Goal: Check status: Check status

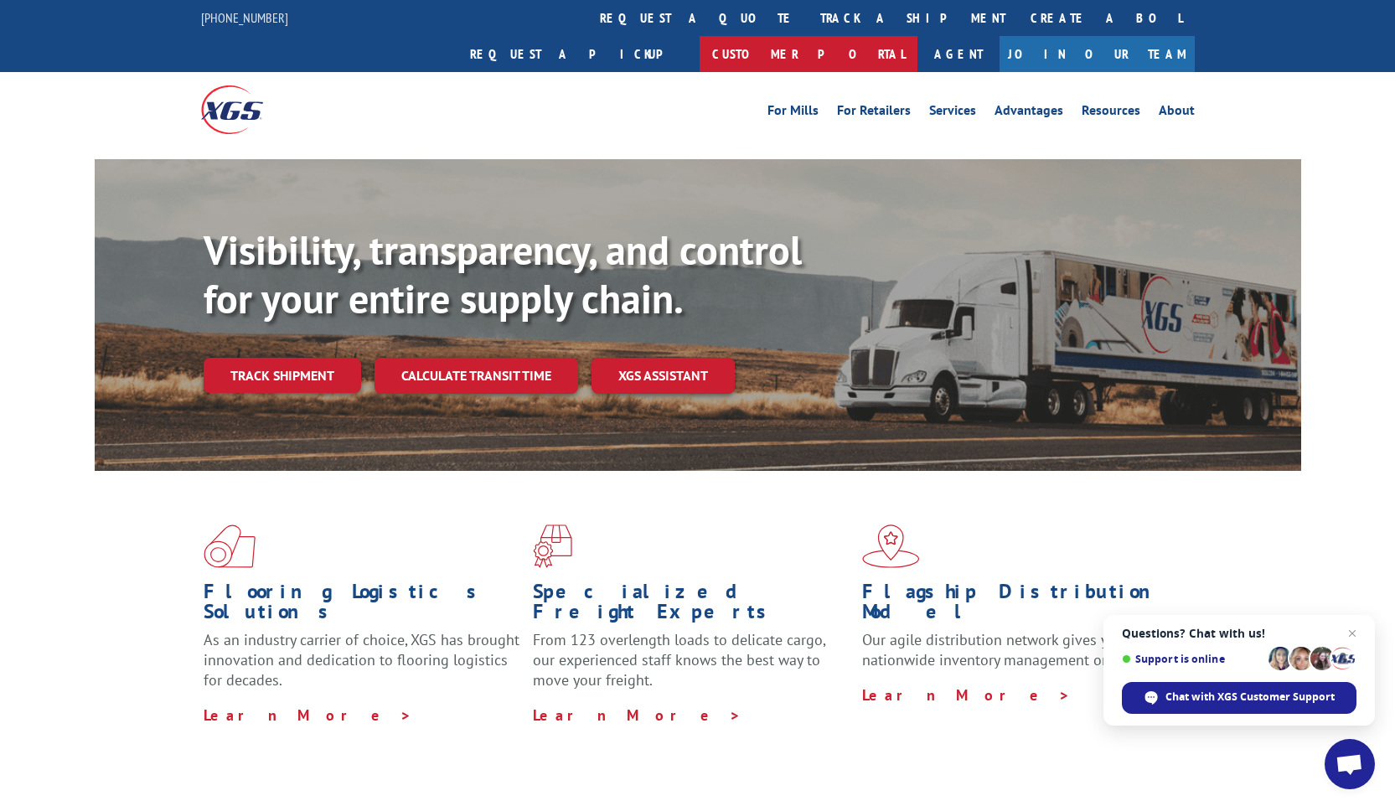
click at [917, 36] on link "Customer Portal" at bounding box center [808, 54] width 218 height 36
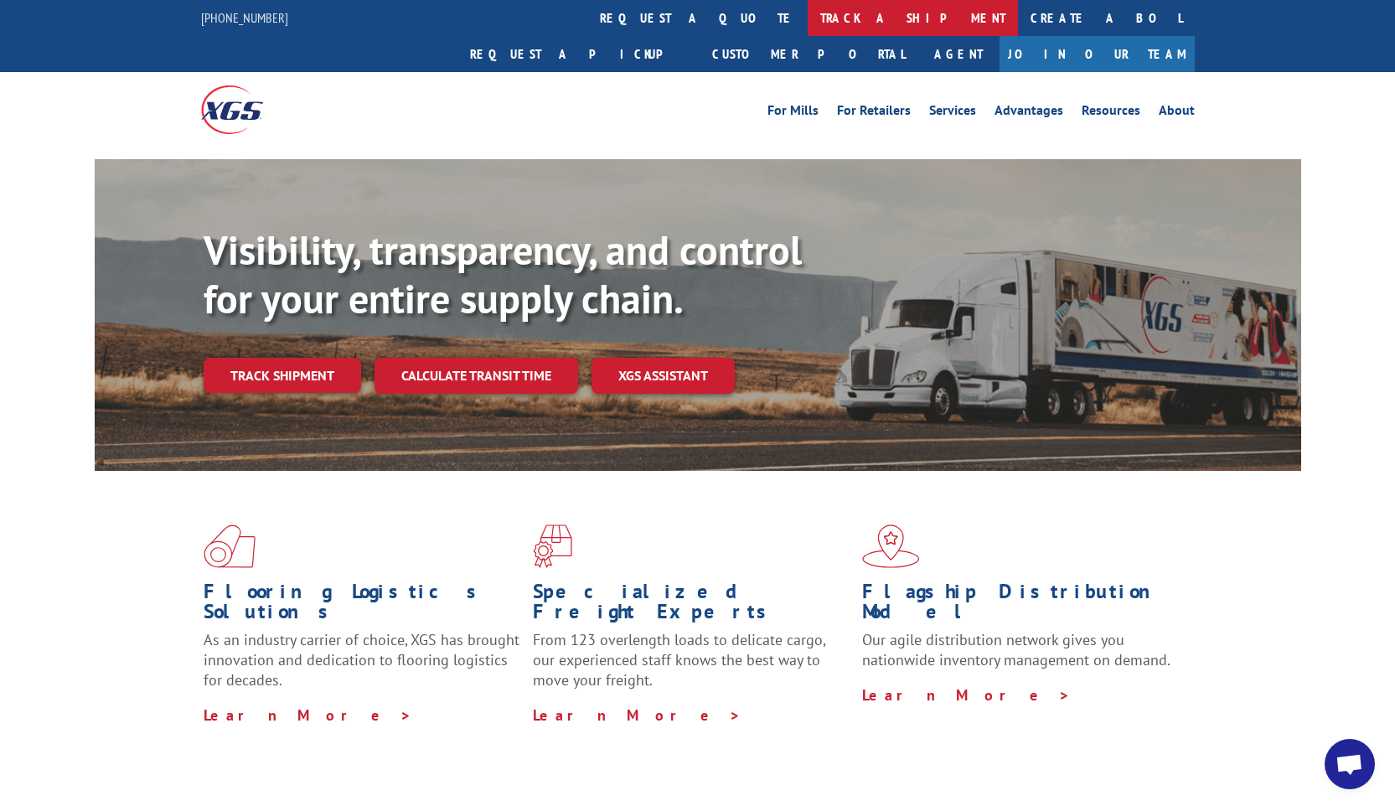
click at [807, 14] on link "track a shipment" at bounding box center [912, 18] width 210 height 36
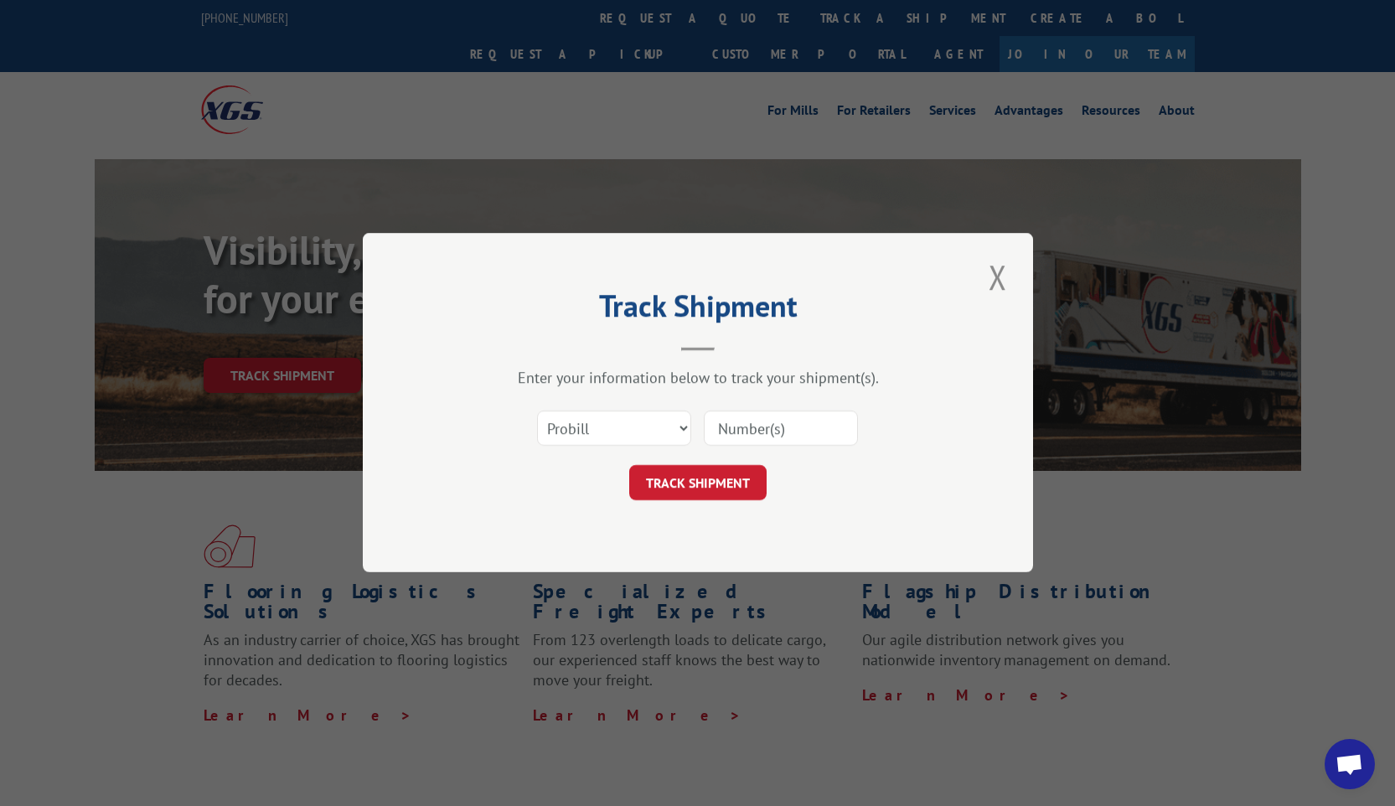
click at [724, 433] on input at bounding box center [781, 428] width 154 height 35
paste input "xgsi pro # 12857505"
drag, startPoint x: 776, startPoint y: 430, endPoint x: 684, endPoint y: 432, distance: 92.2
click at [684, 432] on div "Select category... Probill BOL PO xgsi pro # 12857505" at bounding box center [697, 428] width 503 height 55
type input "12857505"
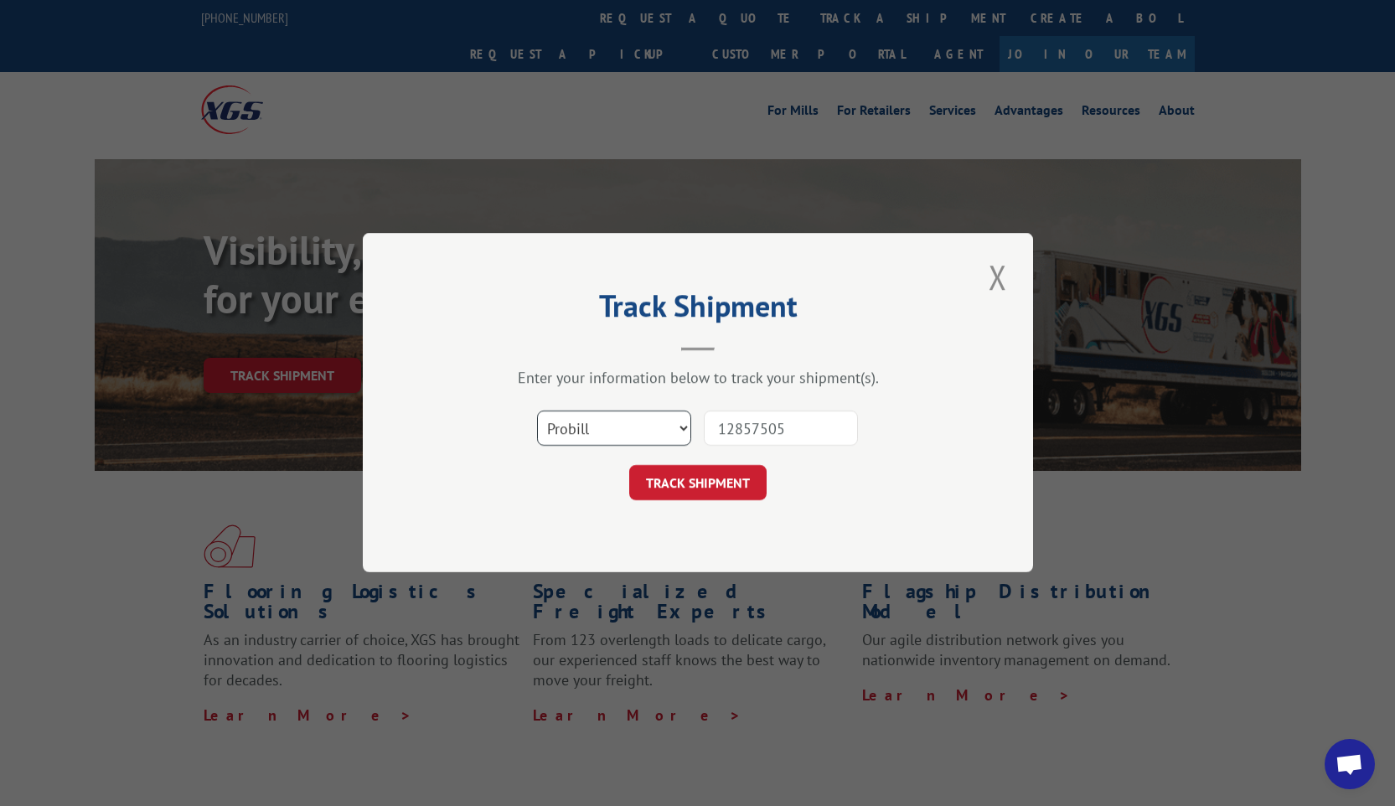
click at [666, 431] on select "Select category... Probill BOL PO" at bounding box center [614, 428] width 154 height 35
select select "bol"
click at [666, 491] on button "TRACK SHIPMENT" at bounding box center [697, 483] width 137 height 35
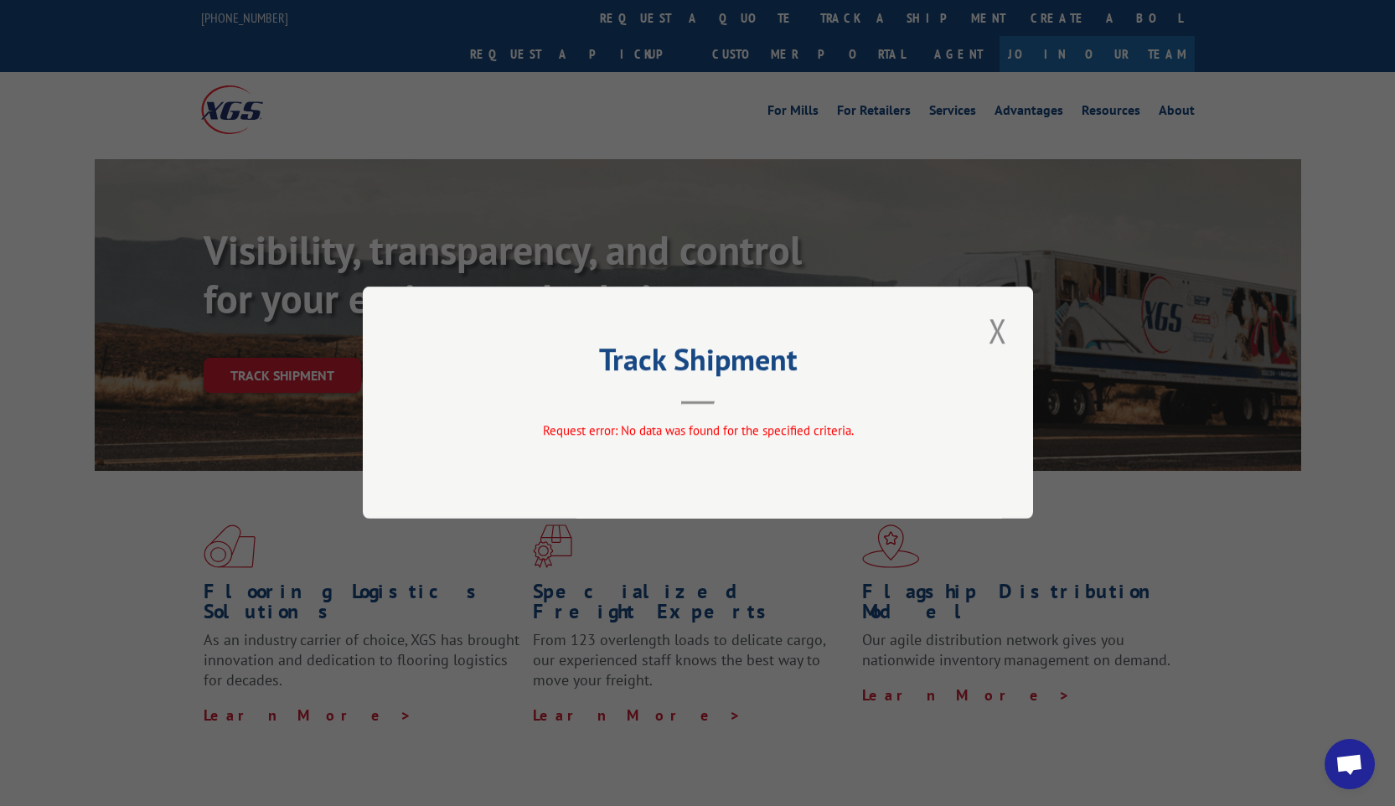
click at [718, 416] on div "Track Shipment Request error: No data was found for the specified criteria." at bounding box center [698, 402] width 670 height 232
click at [985, 331] on button "Close modal" at bounding box center [997, 330] width 28 height 46
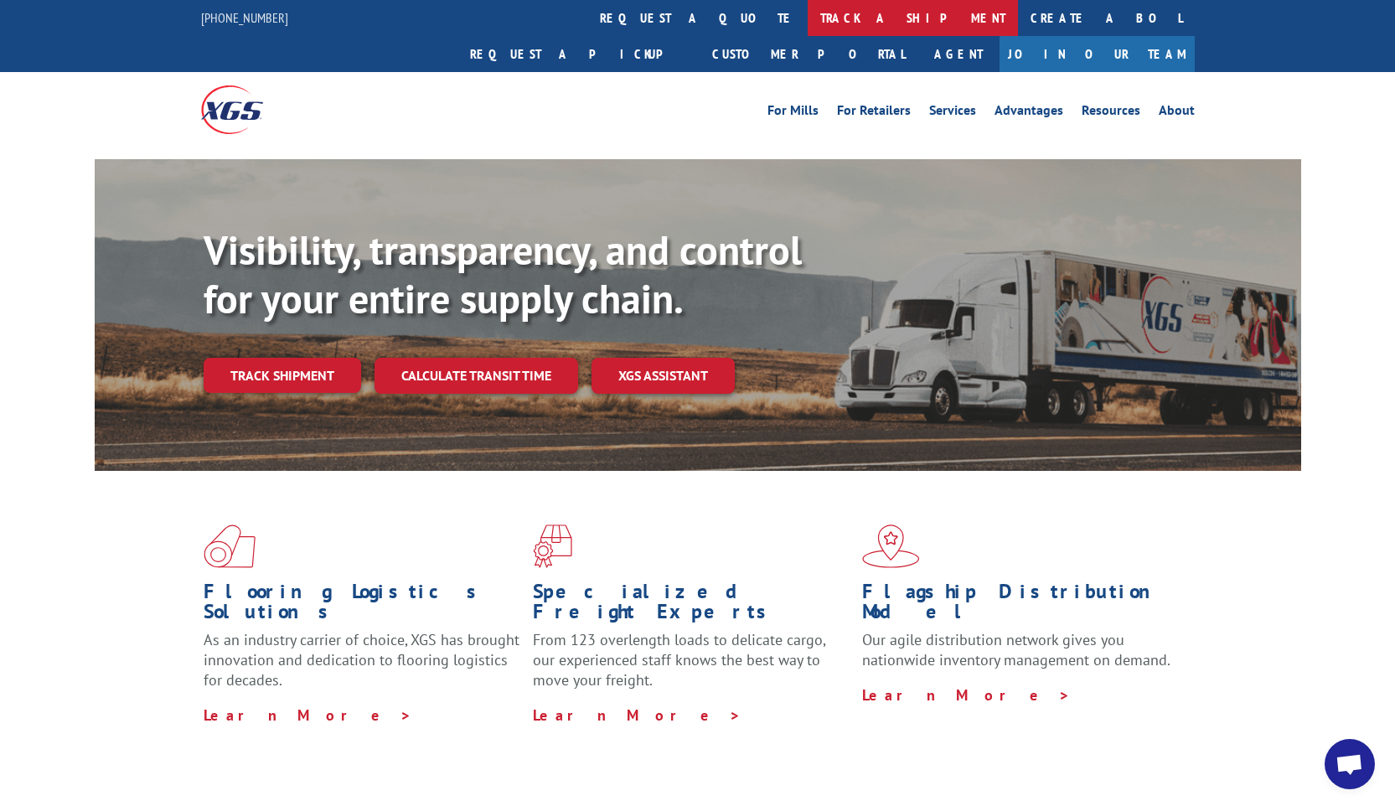
click at [807, 19] on link "track a shipment" at bounding box center [912, 18] width 210 height 36
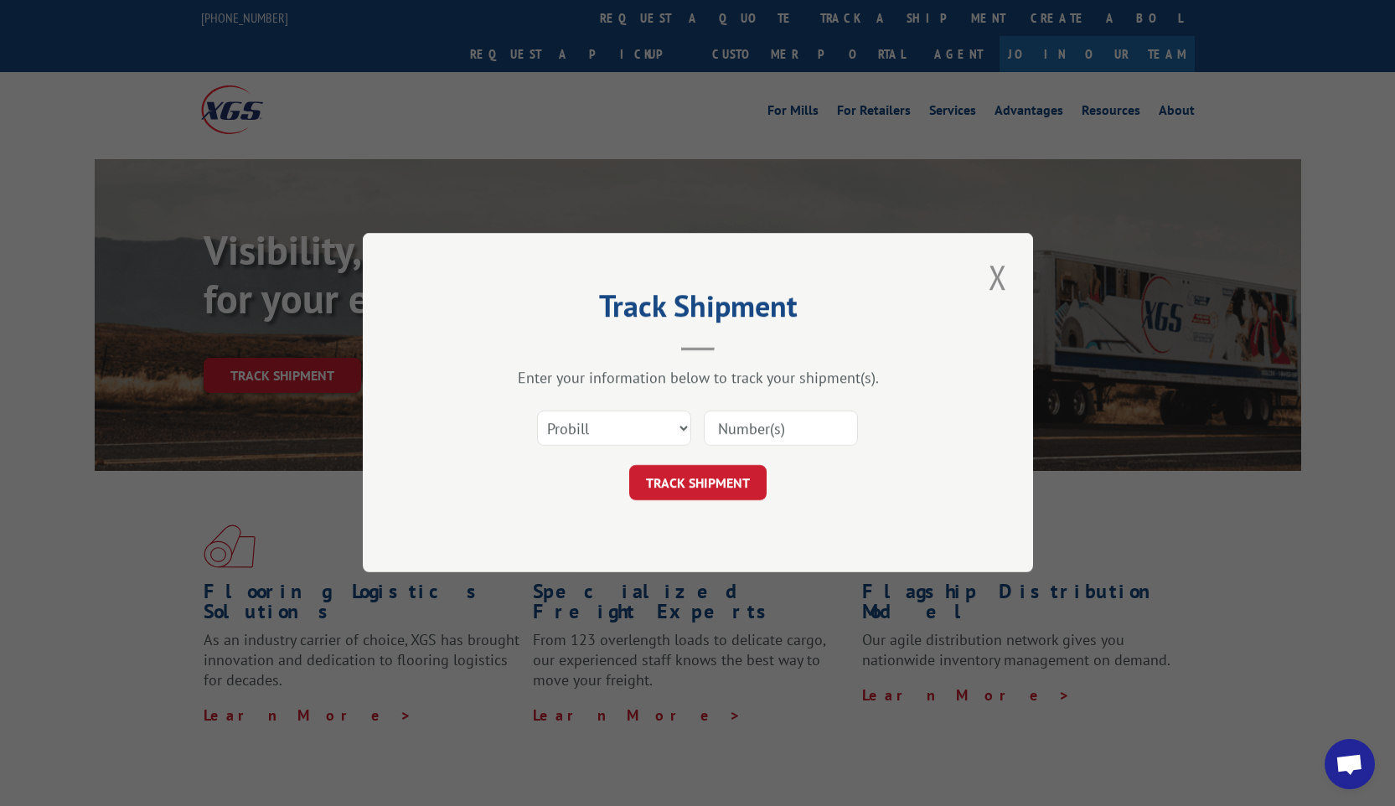
click at [755, 449] on div "Select category... Probill BOL PO" at bounding box center [697, 428] width 503 height 55
click at [755, 434] on input at bounding box center [781, 428] width 154 height 35
type input "12857505"
click at [712, 496] on button "TRACK SHIPMENT" at bounding box center [697, 483] width 137 height 35
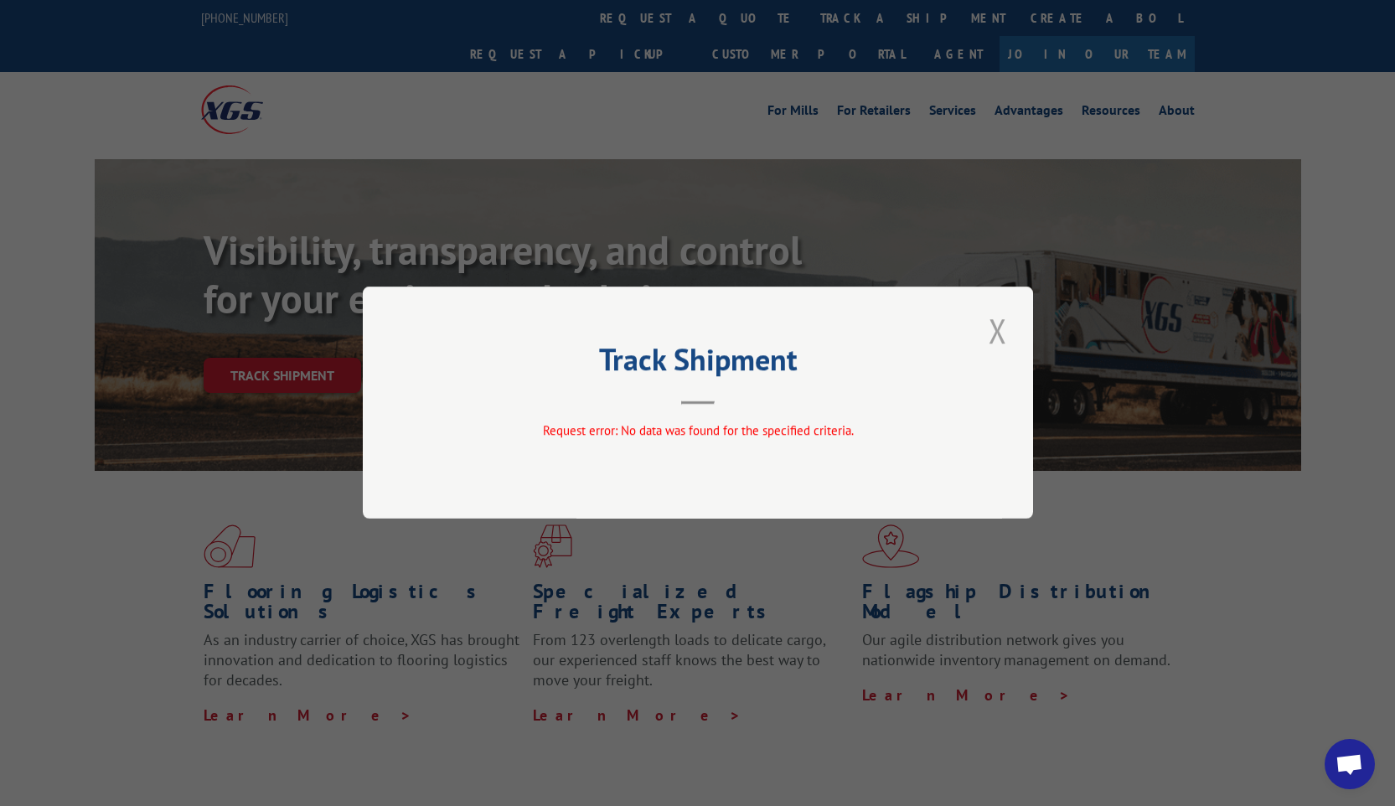
click at [986, 329] on button "Close modal" at bounding box center [997, 330] width 28 height 46
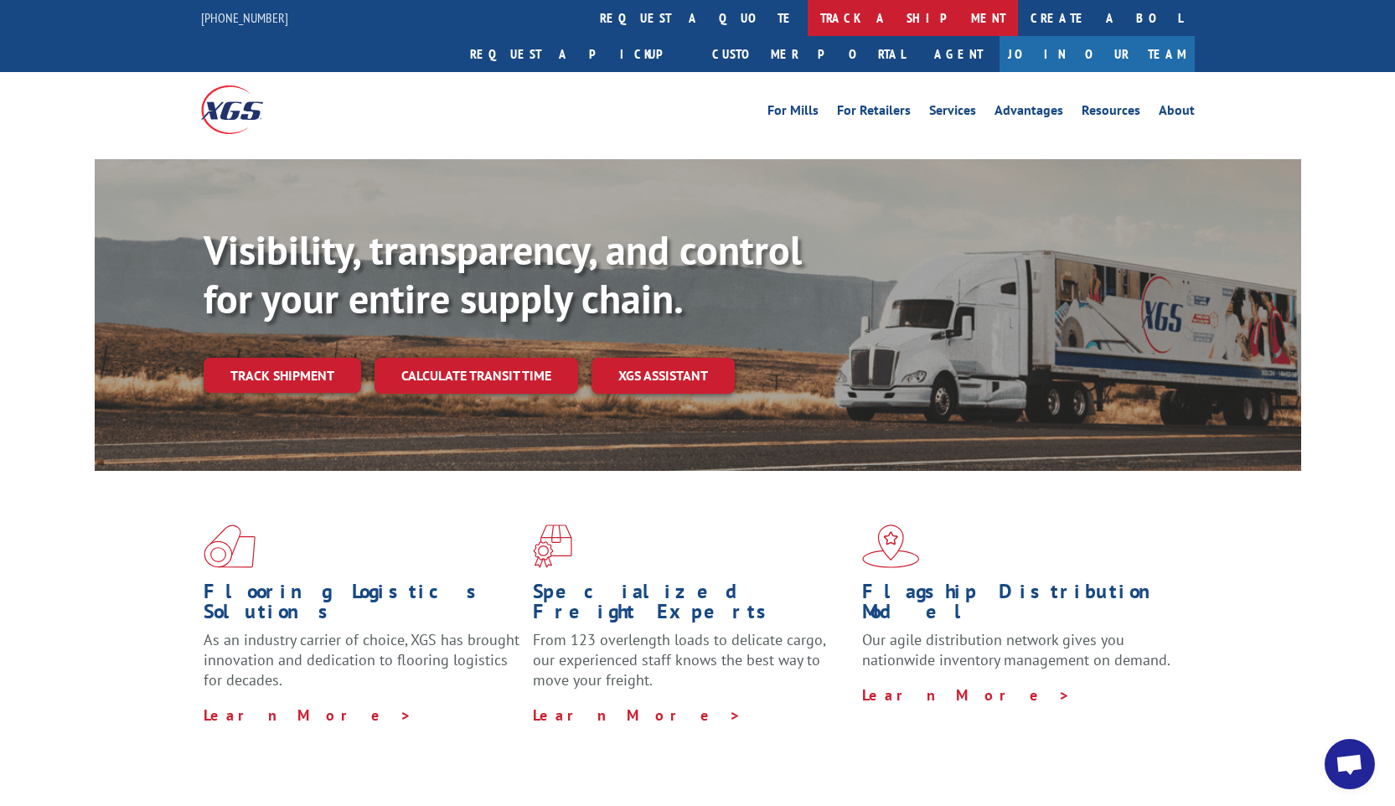
click at [807, 30] on link "track a shipment" at bounding box center [912, 18] width 210 height 36
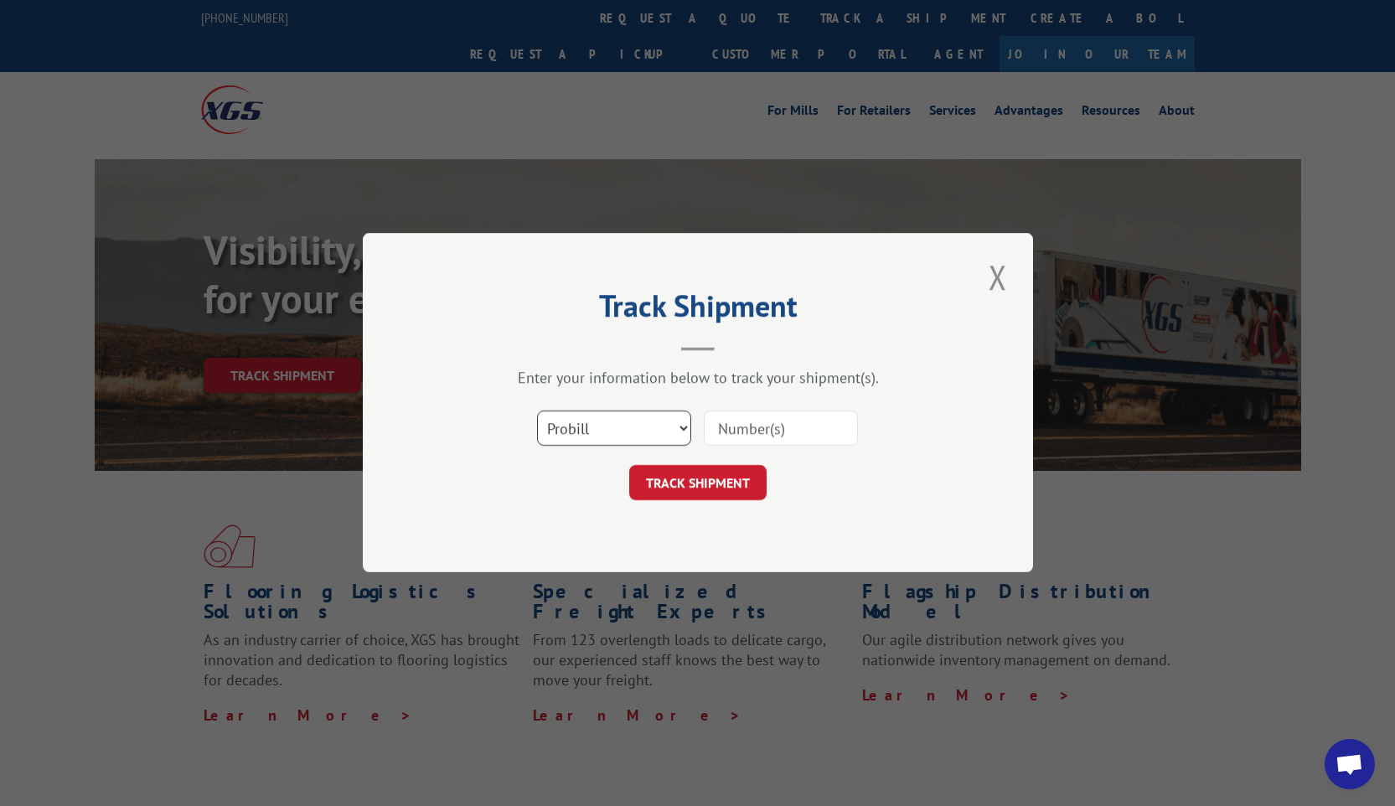
click at [611, 436] on select "Select category... Probill BOL PO" at bounding box center [614, 428] width 154 height 35
select select "po"
click at [726, 431] on input at bounding box center [781, 428] width 154 height 35
type input "12857505"
click at [710, 487] on button "TRACK SHIPMENT" at bounding box center [697, 483] width 137 height 35
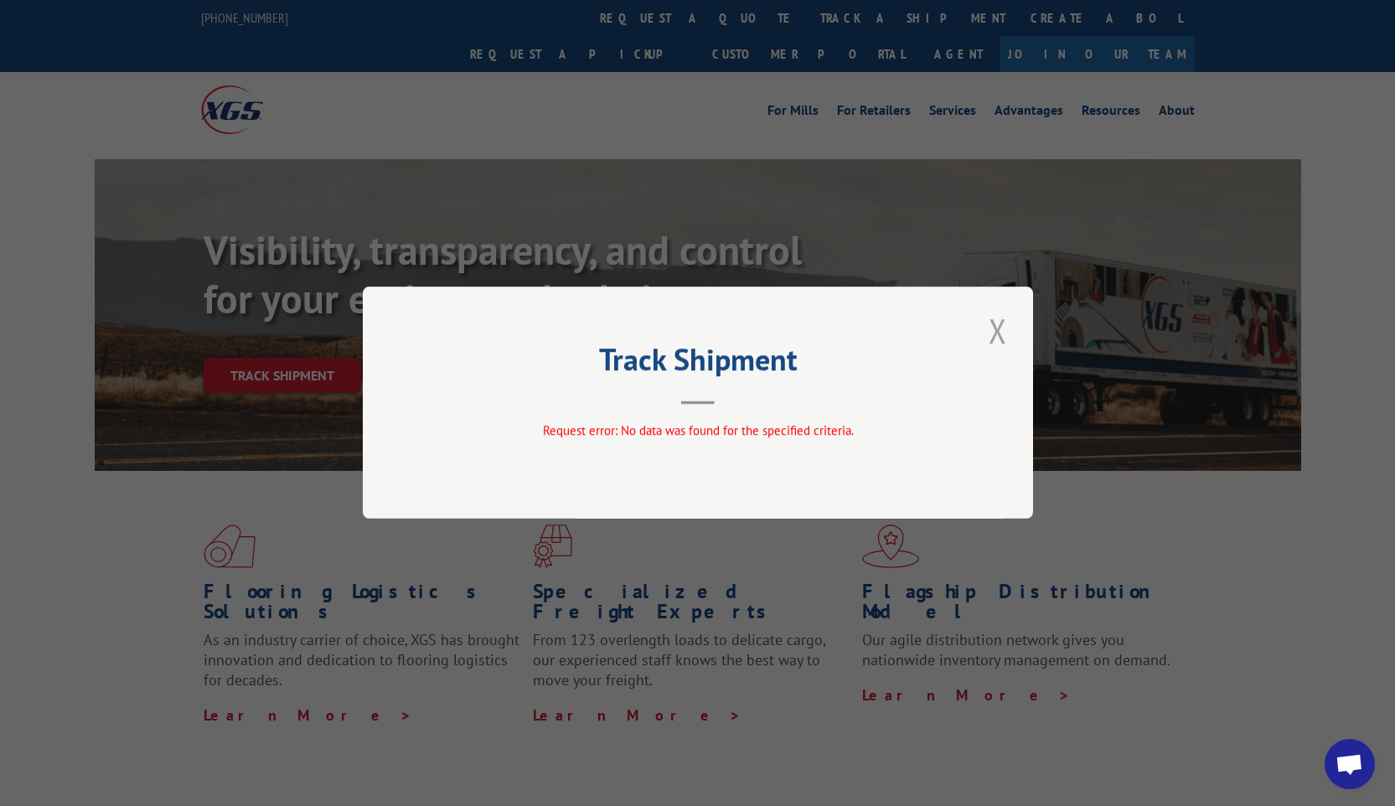
click at [1001, 333] on button "Close modal" at bounding box center [997, 330] width 28 height 46
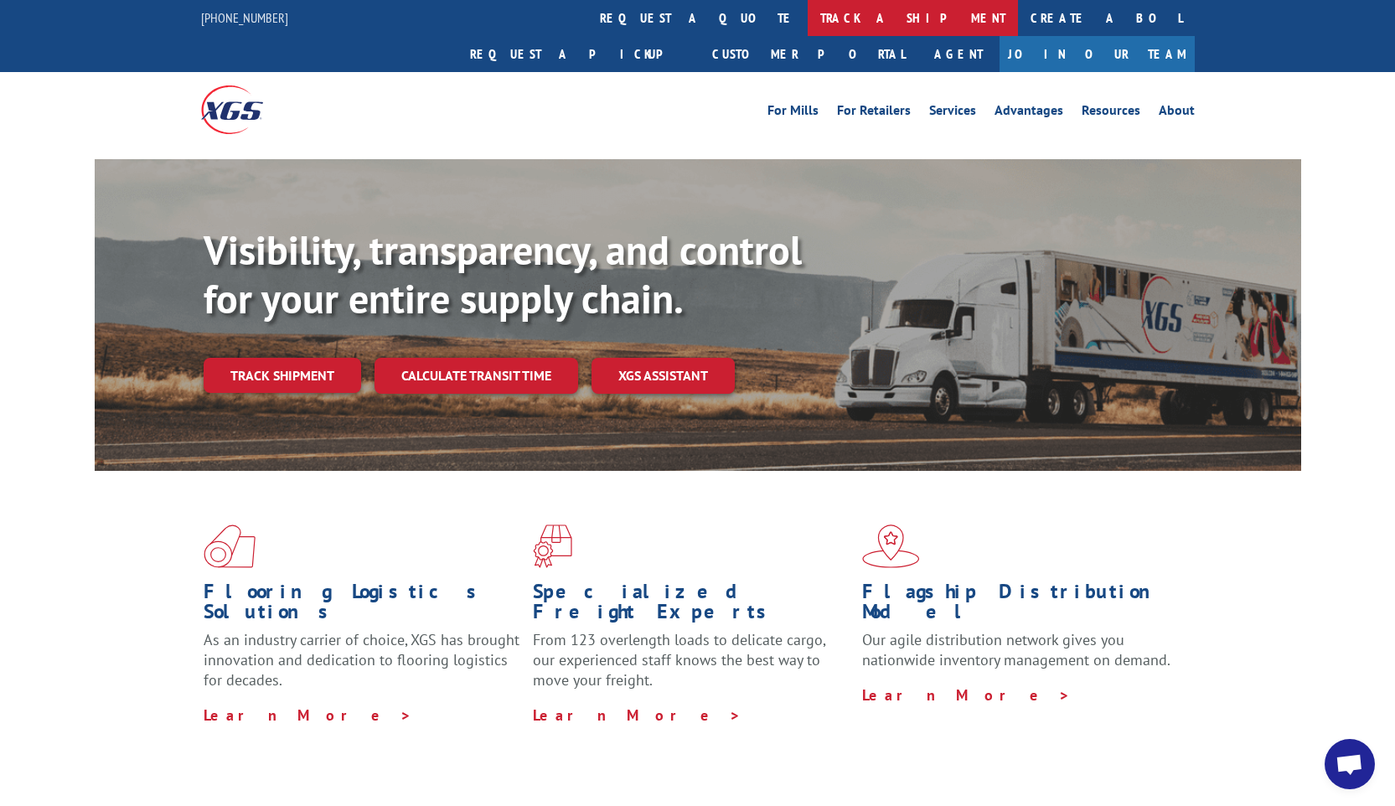
click at [807, 18] on link "track a shipment" at bounding box center [912, 18] width 210 height 36
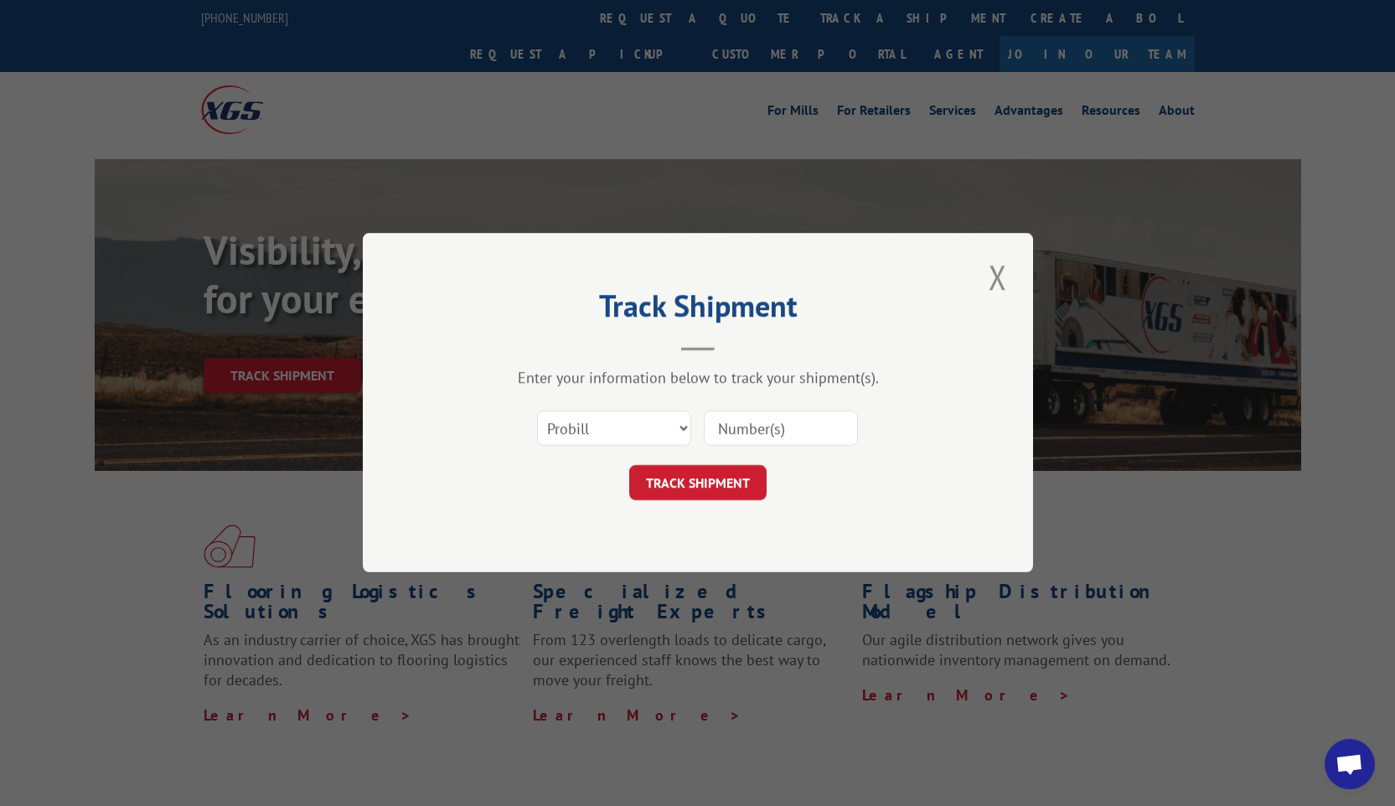
click at [743, 420] on input at bounding box center [781, 428] width 154 height 35
paste input "# 12857505"
click at [733, 432] on input "# 12857505" at bounding box center [781, 428] width 154 height 35
type input "#12857505"
click at [724, 476] on button "TRACK SHIPMENT" at bounding box center [697, 483] width 137 height 35
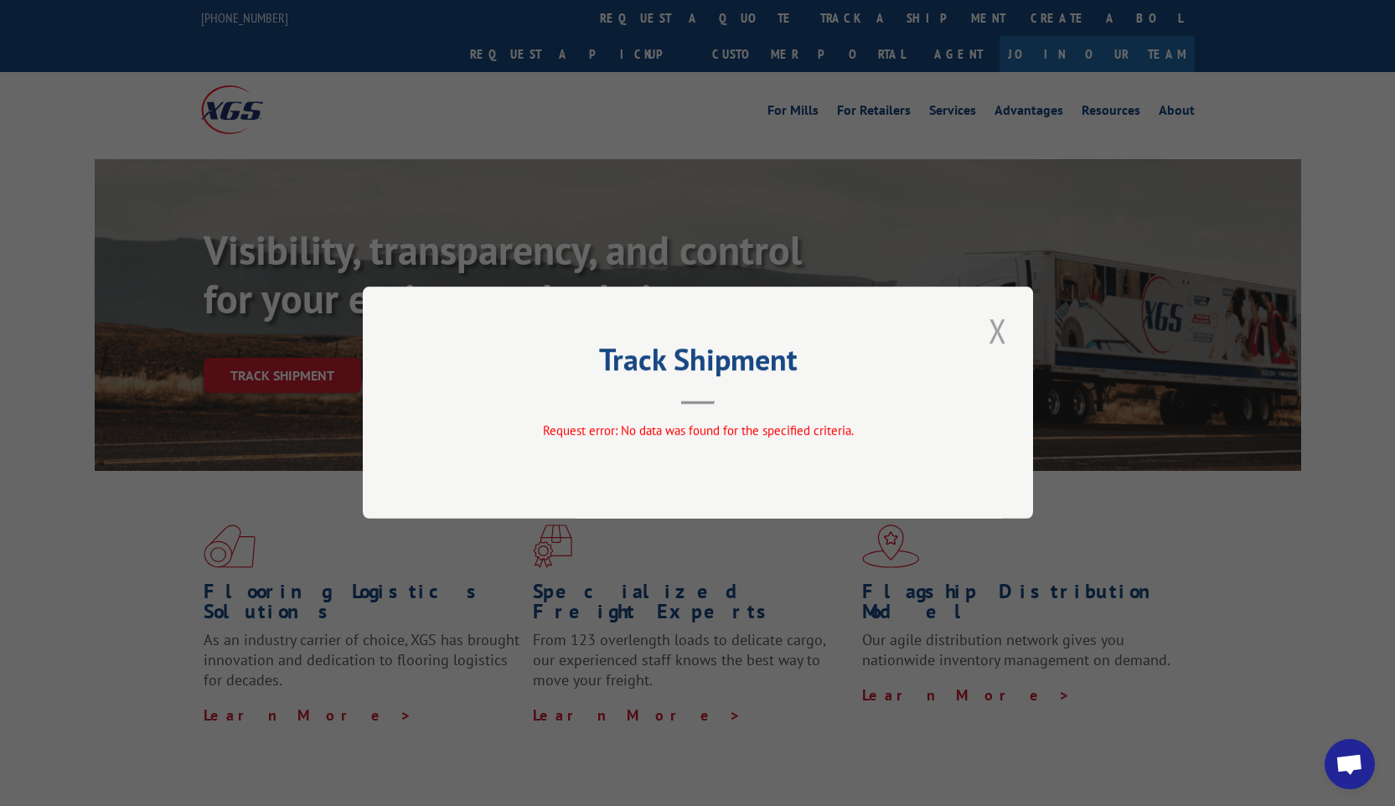
click at [988, 323] on button "Close modal" at bounding box center [997, 330] width 28 height 46
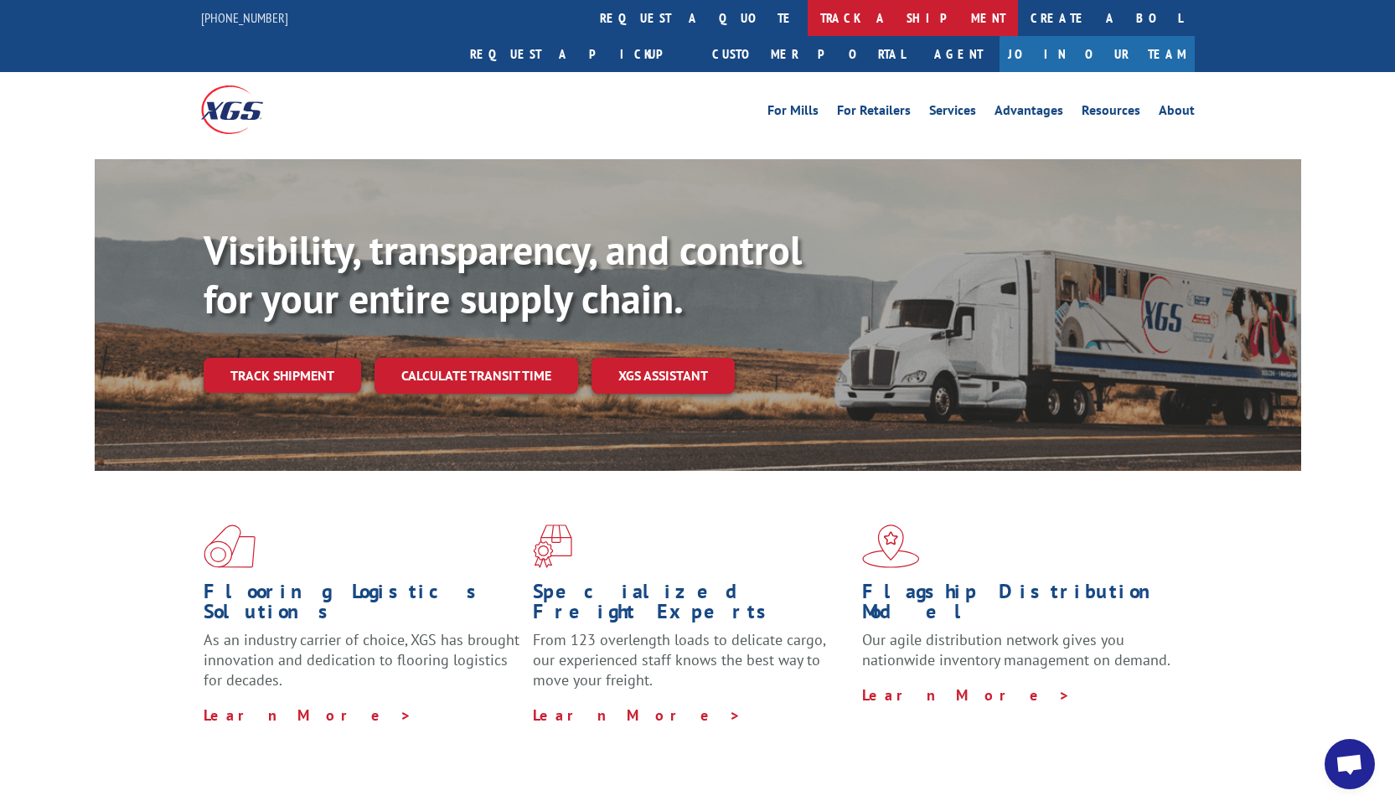
click at [807, 21] on link "track a shipment" at bounding box center [912, 18] width 210 height 36
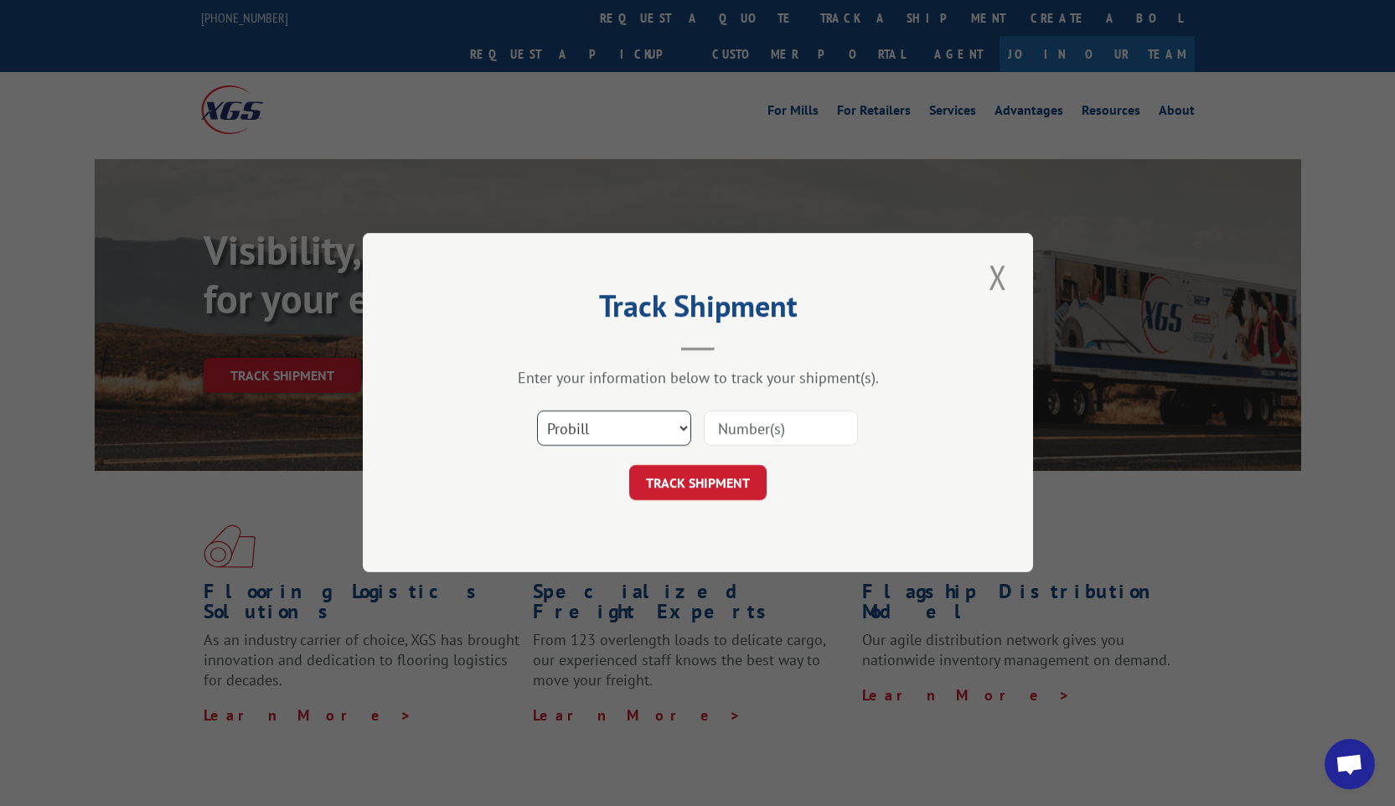
click at [627, 442] on select "Select category... Probill BOL PO" at bounding box center [614, 428] width 154 height 35
select select "bol"
click at [739, 426] on input at bounding box center [781, 428] width 154 height 35
paste input "# 12857505"
type input "# 12857505"
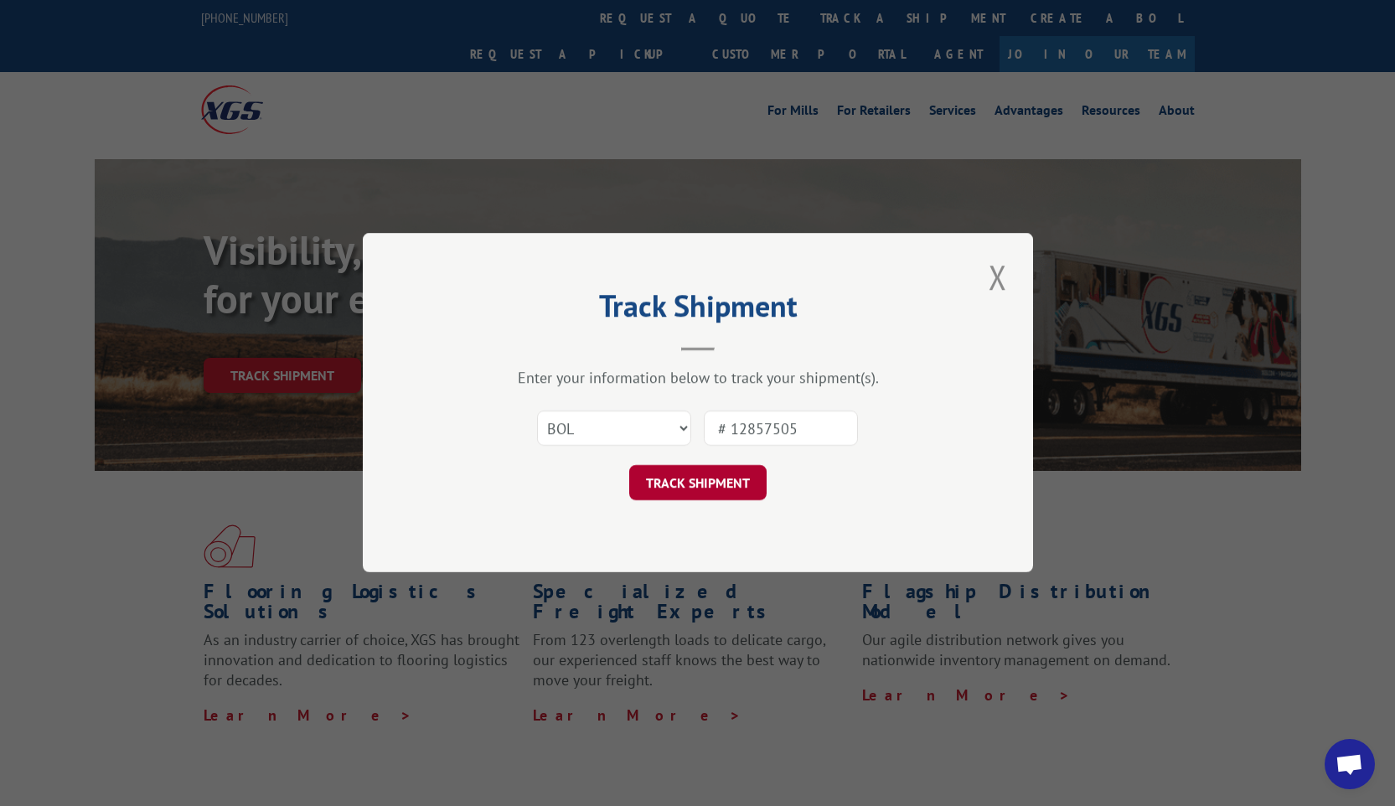
click at [715, 481] on button "TRACK SHIPMENT" at bounding box center [697, 483] width 137 height 35
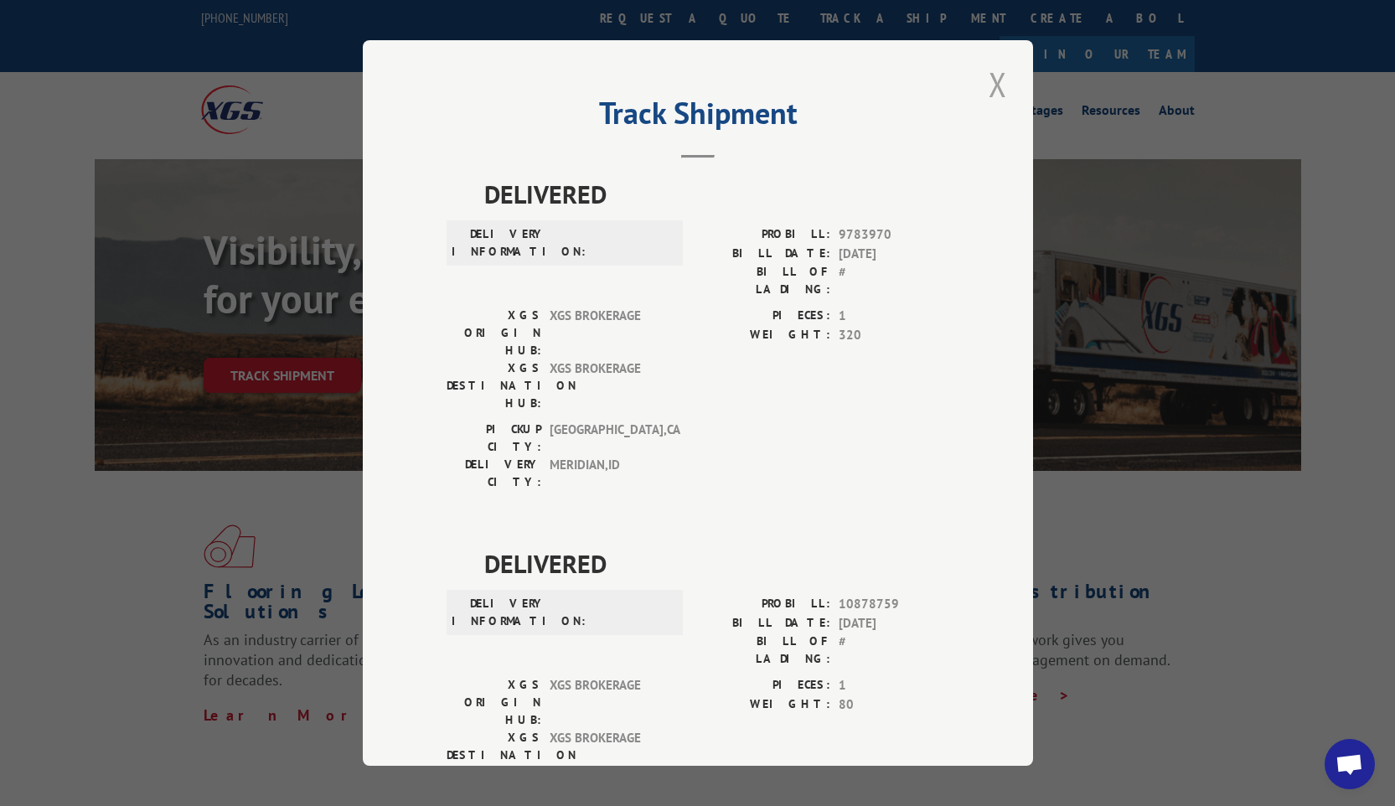
click at [995, 85] on button "Close modal" at bounding box center [997, 84] width 28 height 46
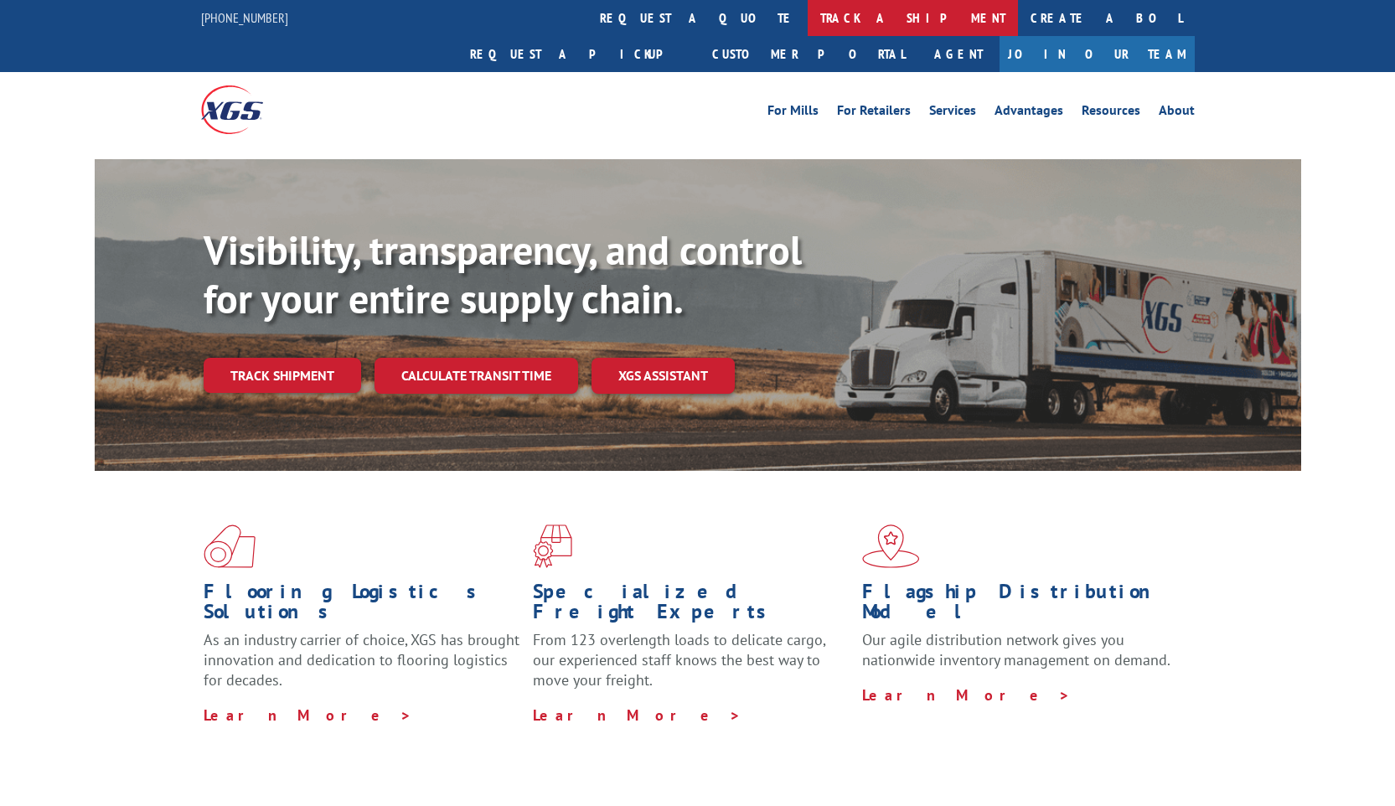
click at [807, 23] on link "track a shipment" at bounding box center [912, 18] width 210 height 36
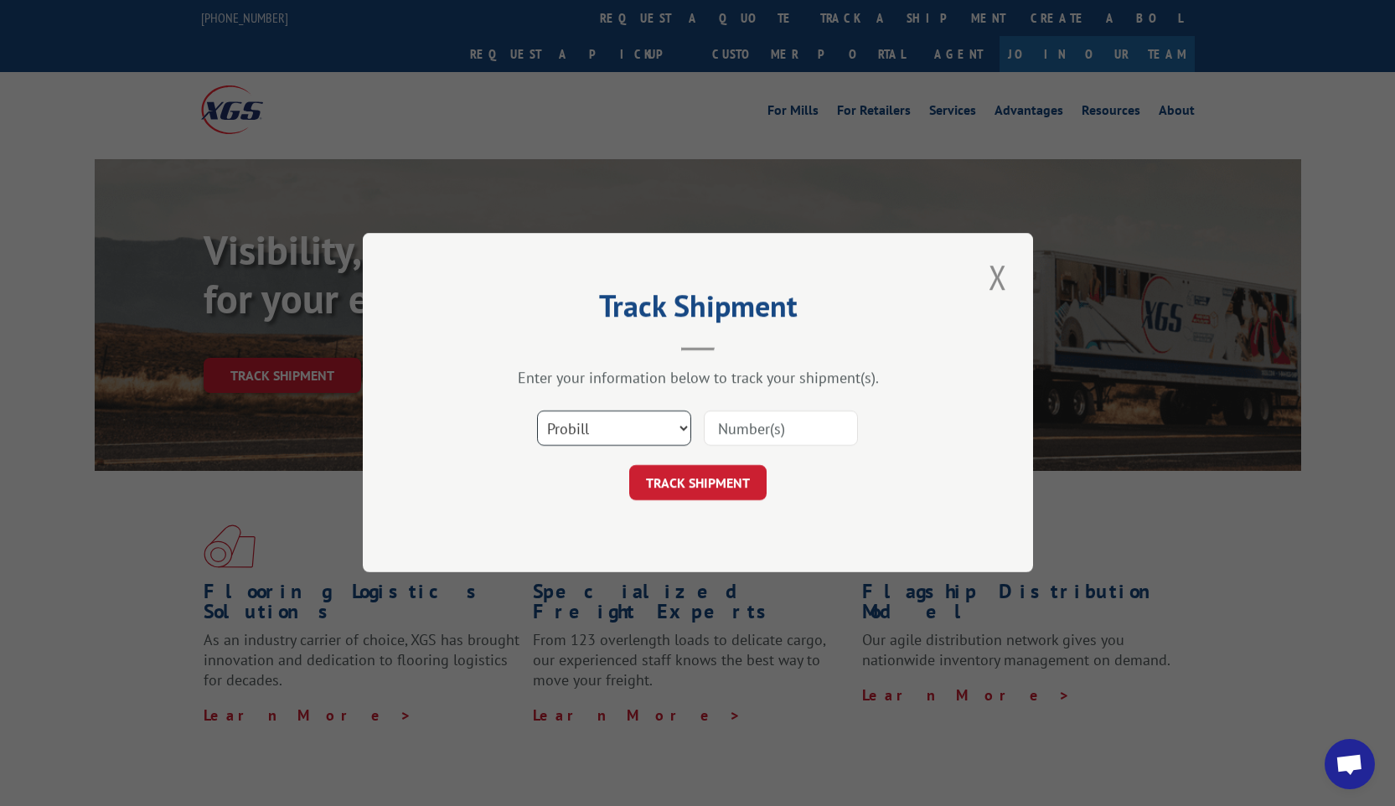
click at [670, 420] on select "Select category... Probill BOL PO" at bounding box center [614, 428] width 154 height 35
click at [747, 433] on input at bounding box center [781, 428] width 154 height 35
paste input "# 12857505"
click at [730, 430] on input "# 12857505" at bounding box center [781, 428] width 154 height 35
type input "#12857505"
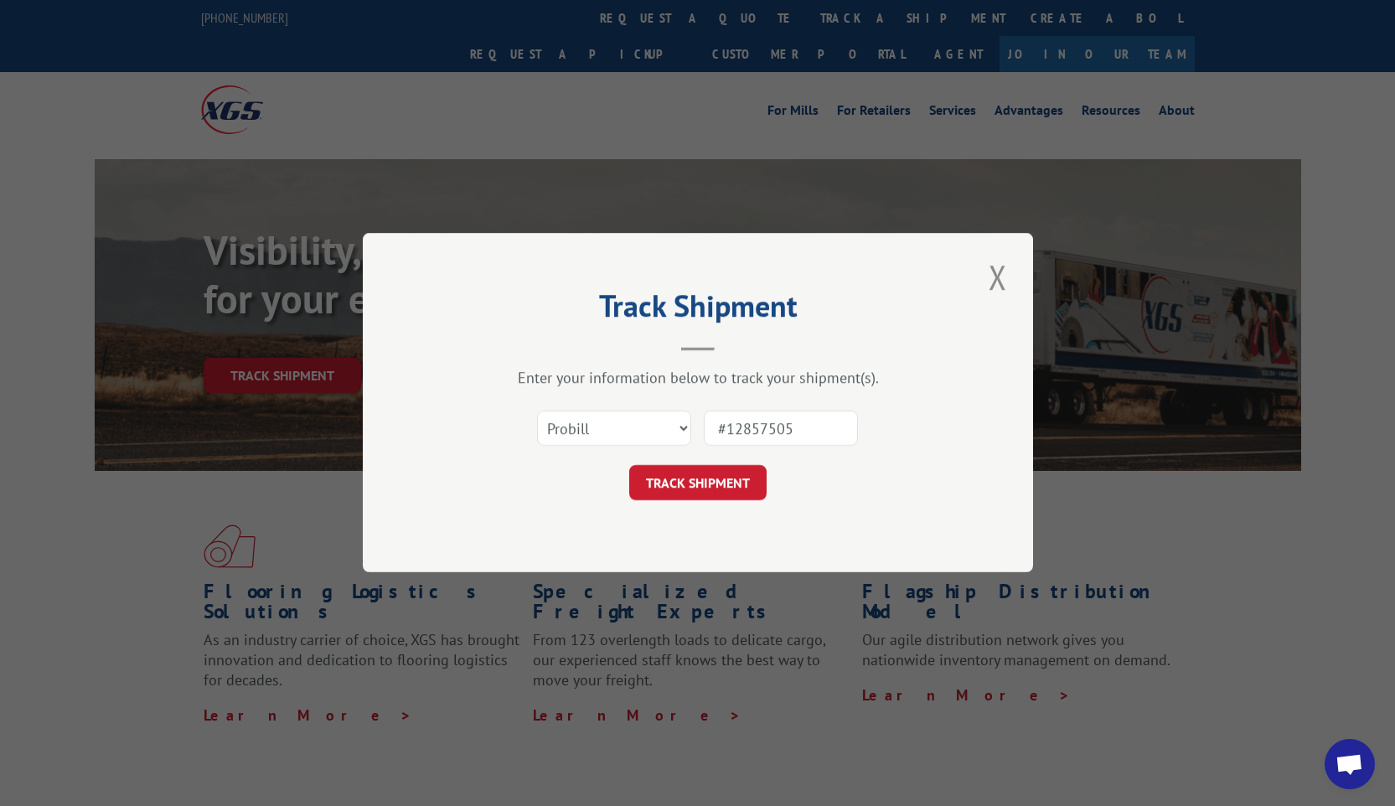
click button "TRACK SHIPMENT" at bounding box center [697, 483] width 137 height 35
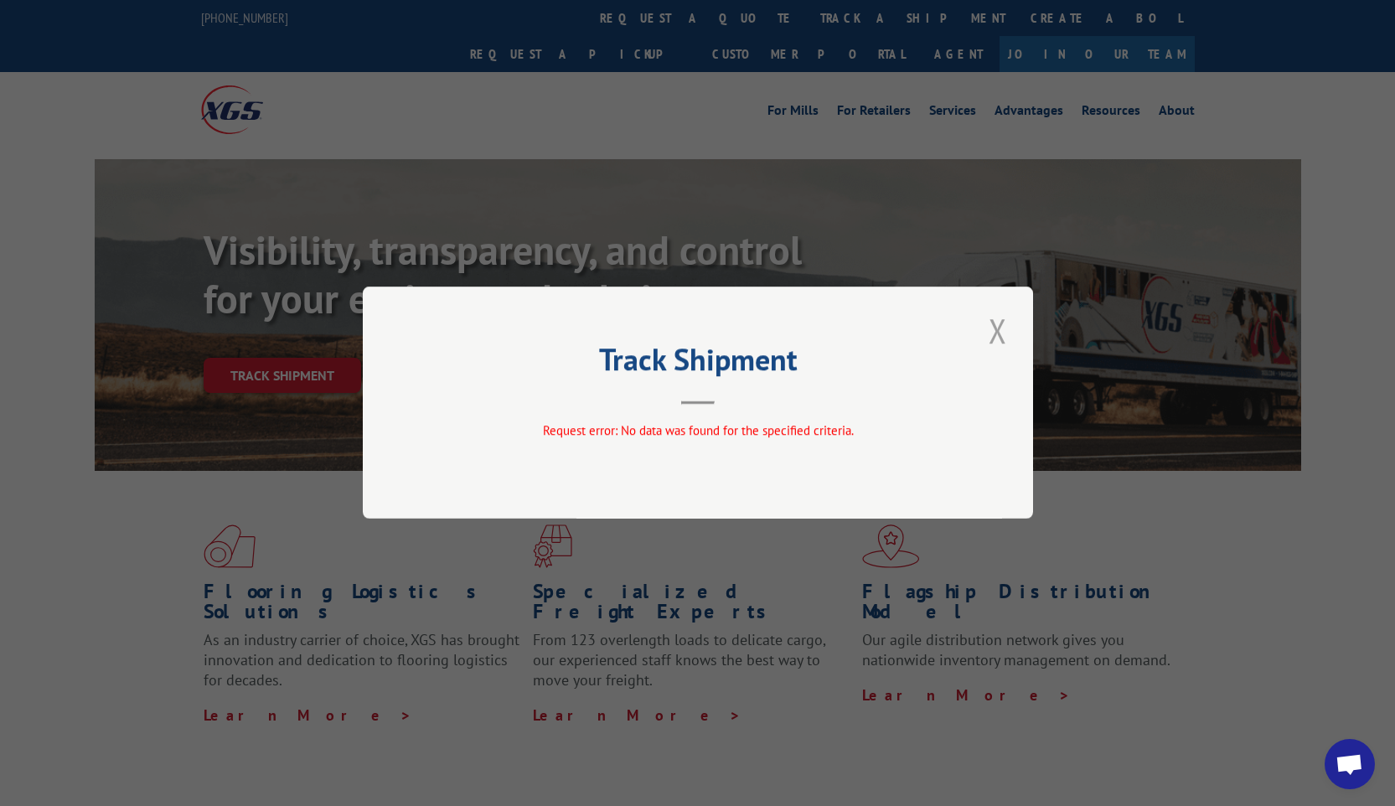
click at [997, 341] on button "Close modal" at bounding box center [997, 330] width 28 height 46
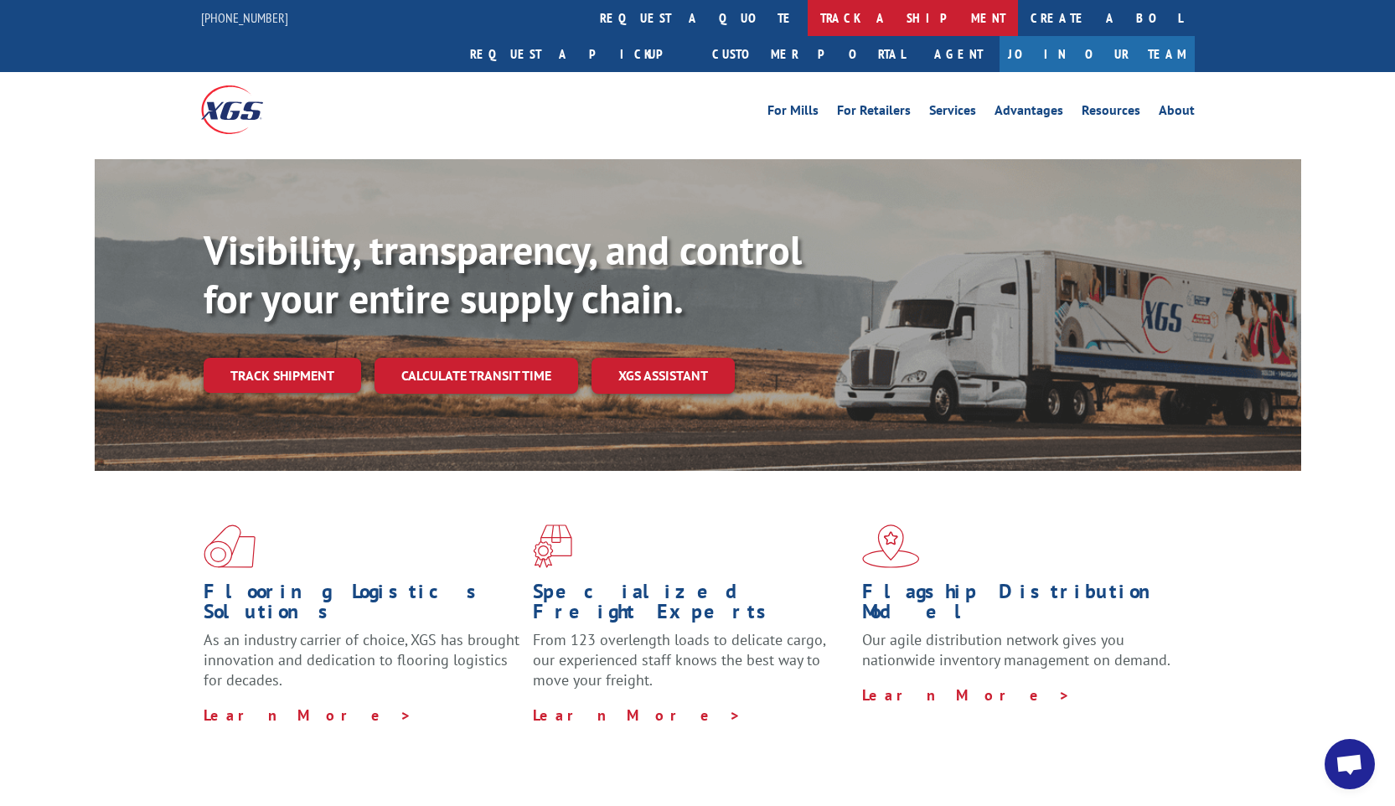
click at [807, 13] on link "track a shipment" at bounding box center [912, 18] width 210 height 36
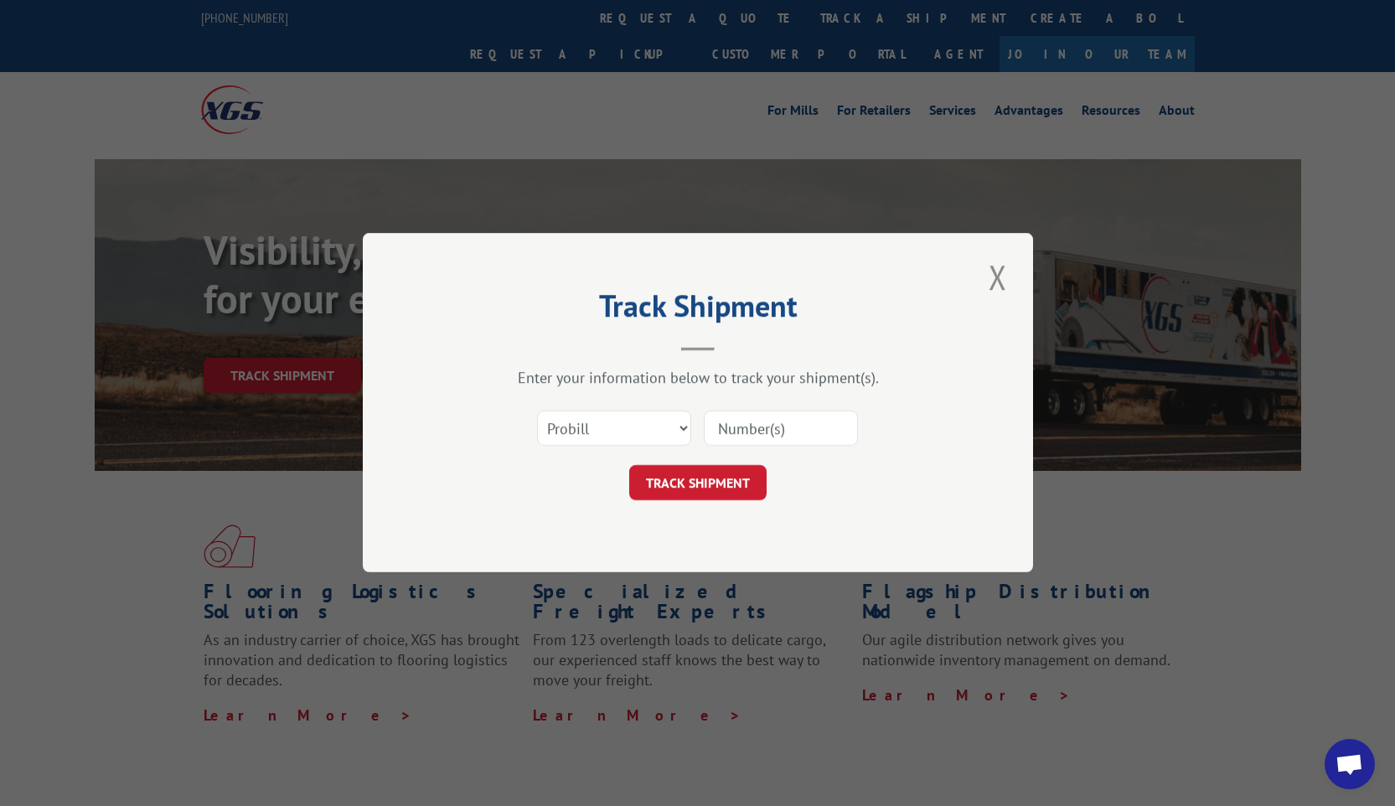
click at [736, 431] on input at bounding box center [781, 428] width 154 height 35
paste input "# 12857505"
click at [730, 427] on input "# 12857505" at bounding box center [781, 428] width 154 height 35
type input "12857505"
click button "TRACK SHIPMENT" at bounding box center [697, 483] width 137 height 35
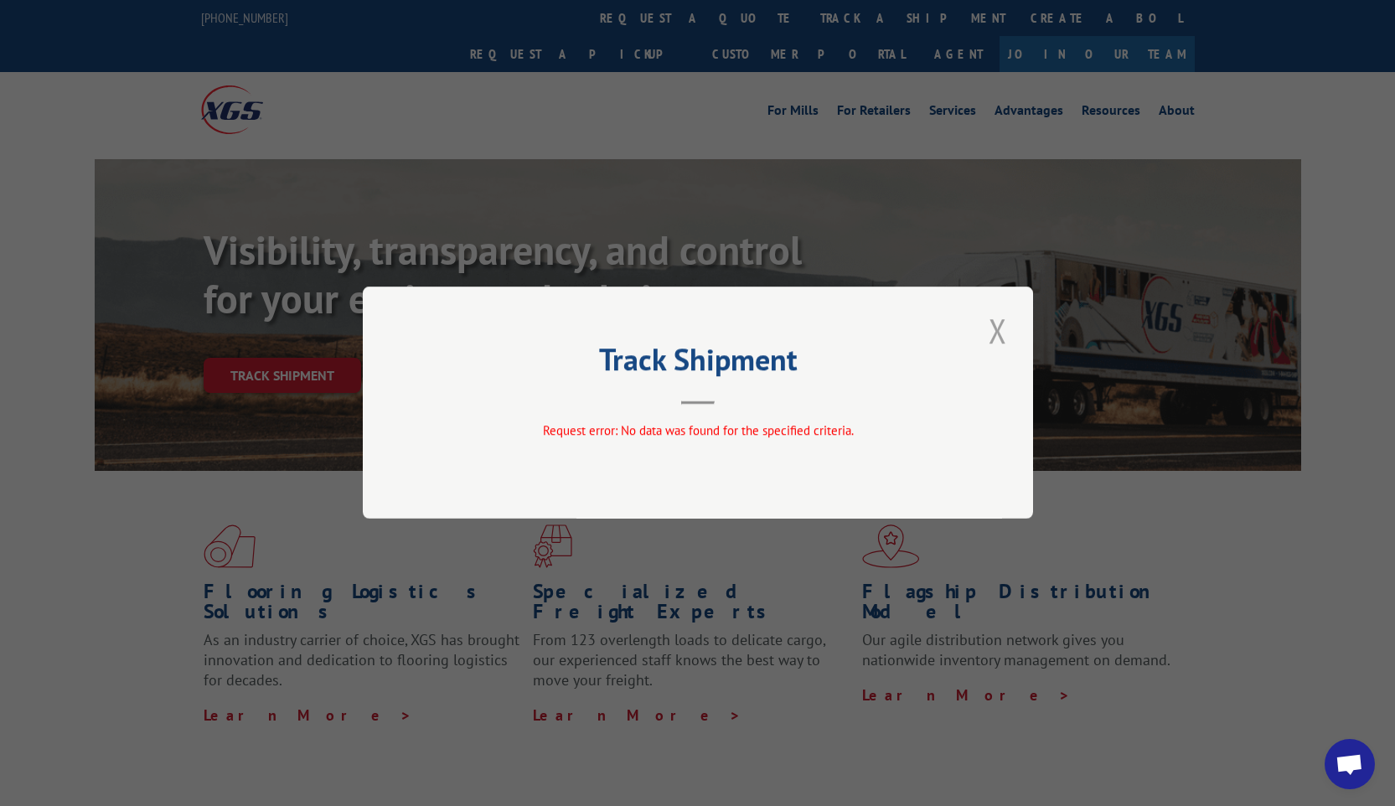
click at [992, 334] on button "Close modal" at bounding box center [997, 330] width 28 height 46
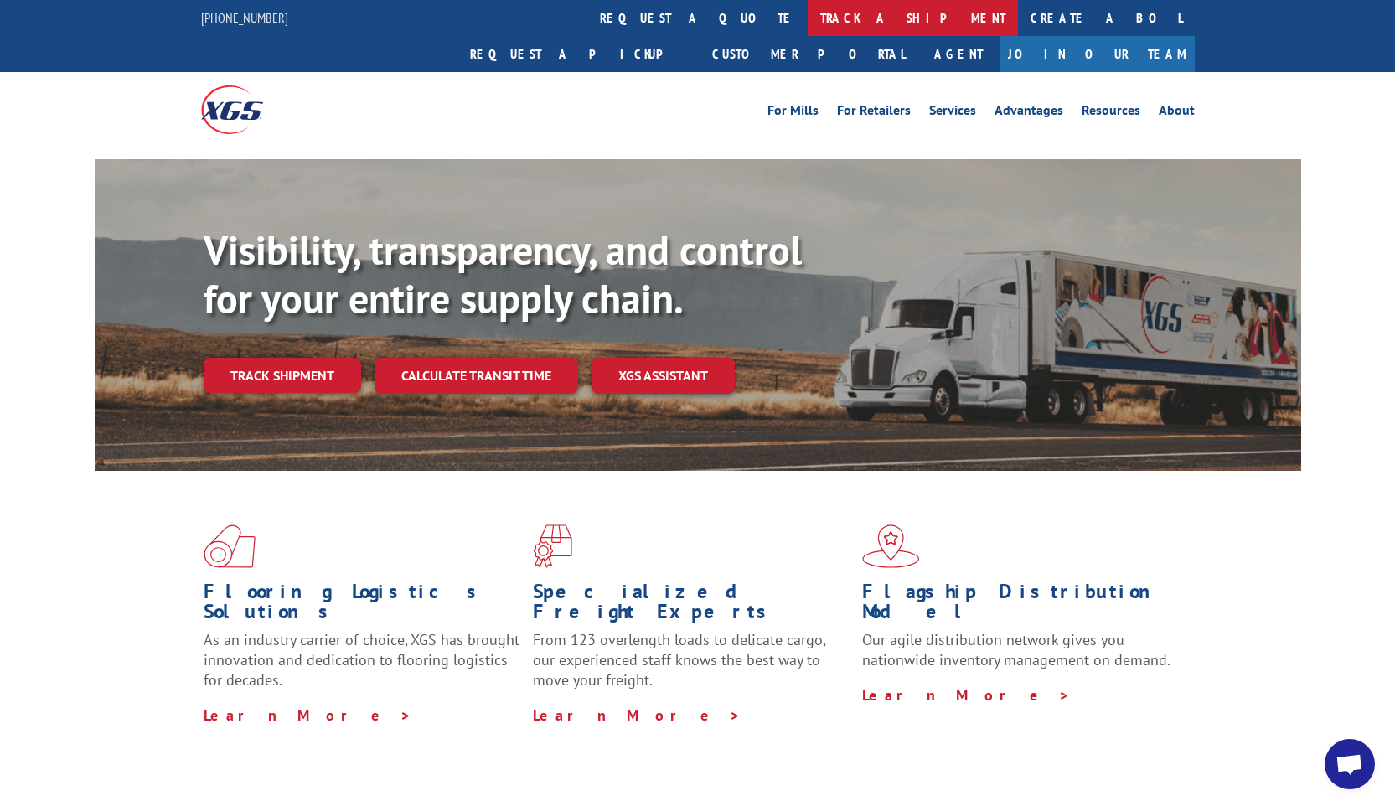
click at [807, 8] on link "track a shipment" at bounding box center [912, 18] width 210 height 36
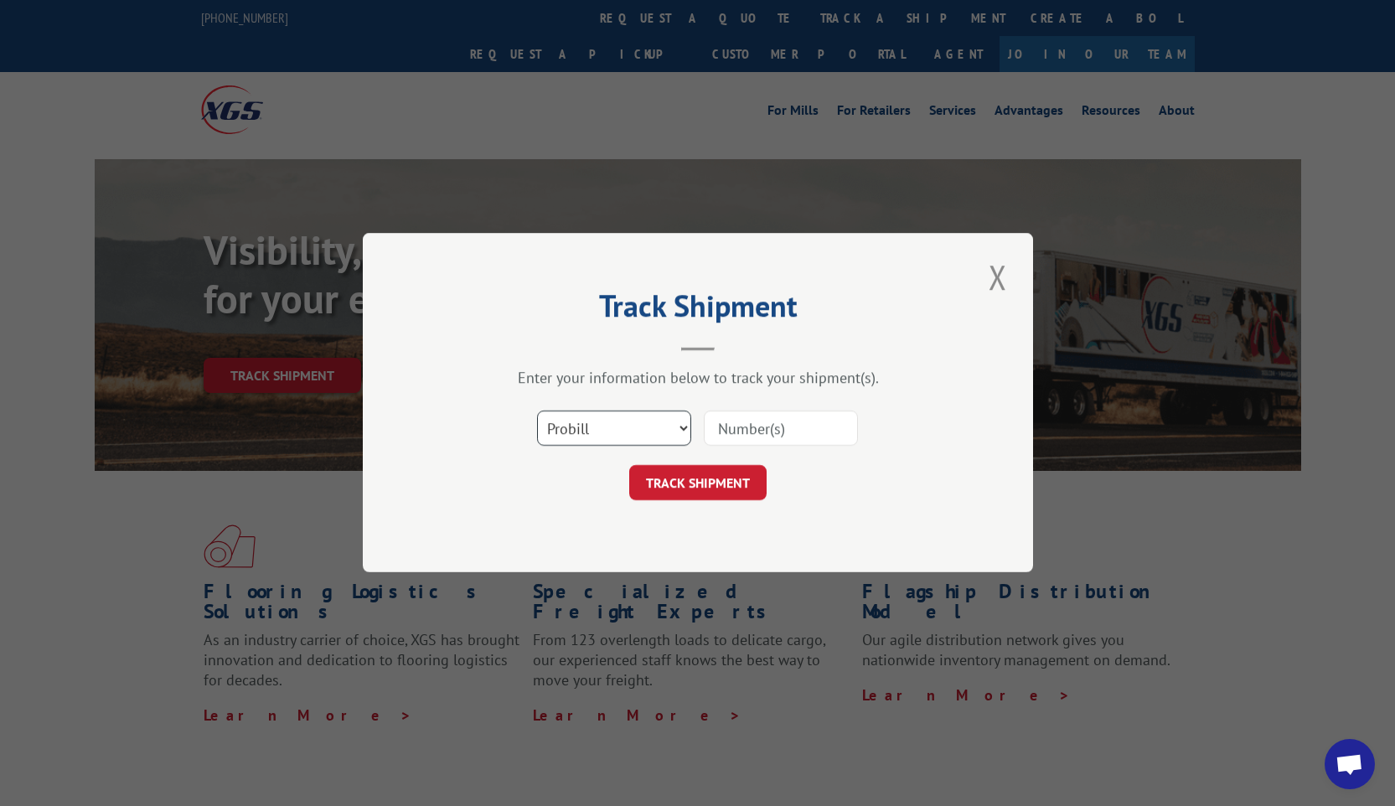
click at [584, 430] on select "Select category... Probill BOL PO" at bounding box center [614, 428] width 154 height 35
select select "bol"
click at [733, 422] on input at bounding box center [781, 428] width 154 height 35
type input "#12857505"
click at [683, 480] on button "TRACK SHIPMENT" at bounding box center [697, 483] width 137 height 35
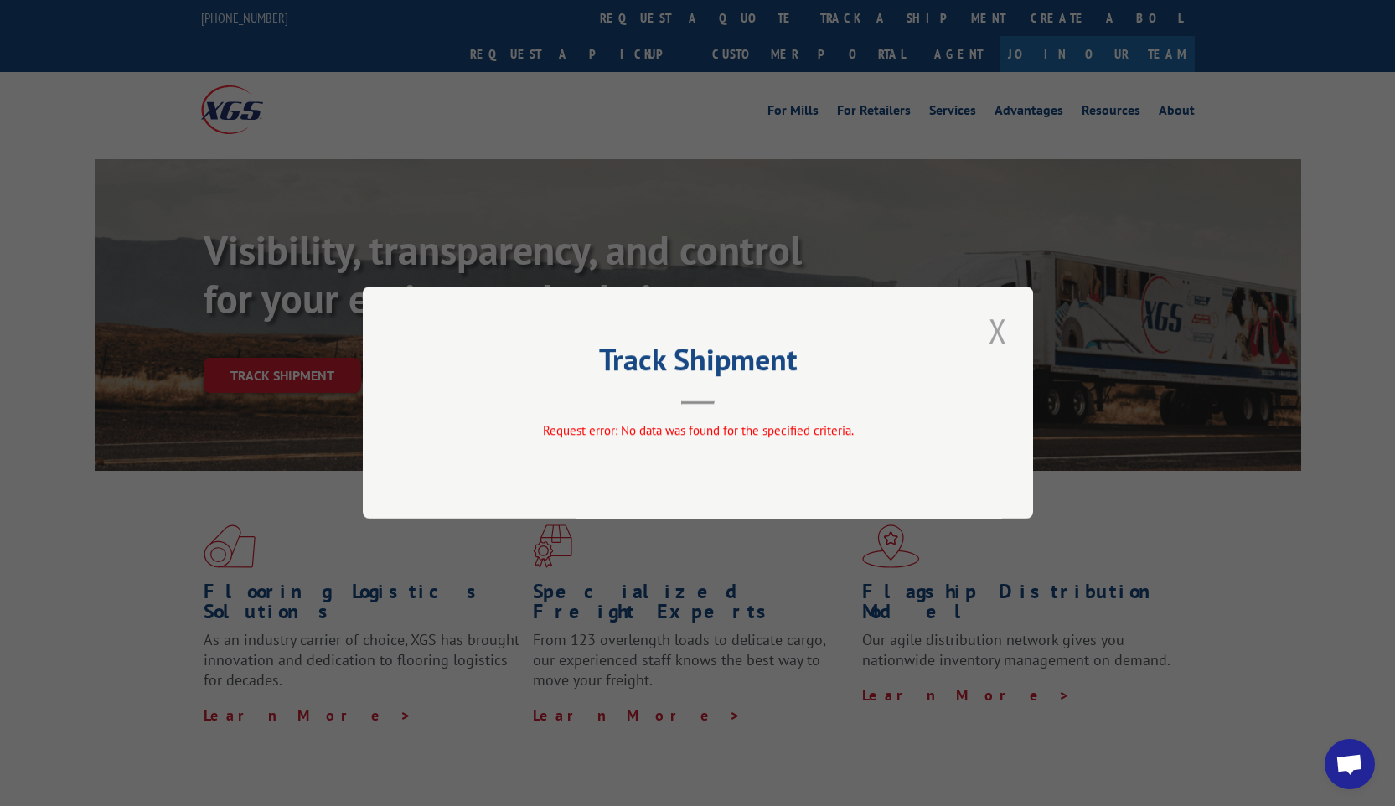
click at [983, 338] on button "Close modal" at bounding box center [997, 330] width 28 height 46
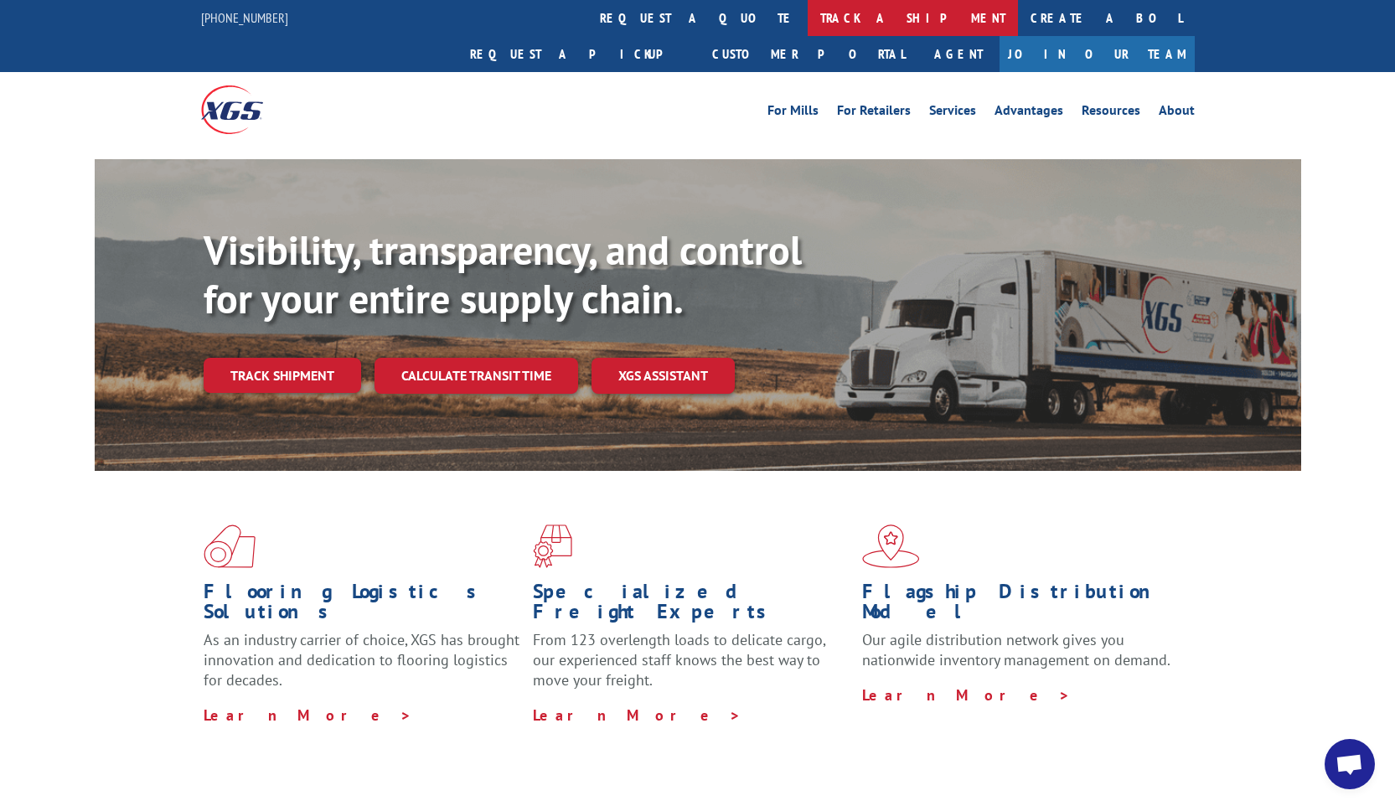
click at [807, 13] on link "track a shipment" at bounding box center [912, 18] width 210 height 36
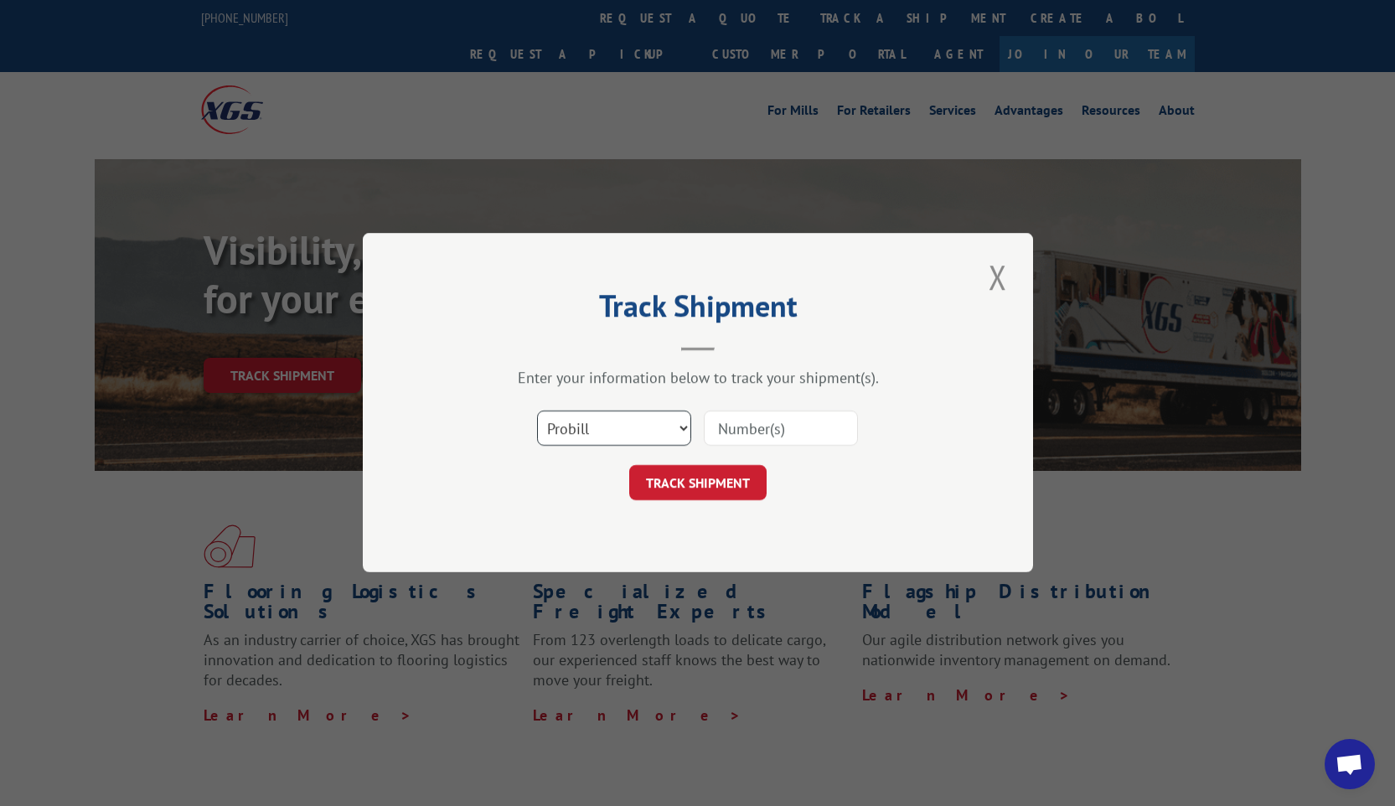
click at [604, 421] on select "Select category... Probill BOL PO" at bounding box center [614, 428] width 154 height 35
click at [987, 264] on button "Close modal" at bounding box center [997, 277] width 28 height 46
